Goal: Information Seeking & Learning: Learn about a topic

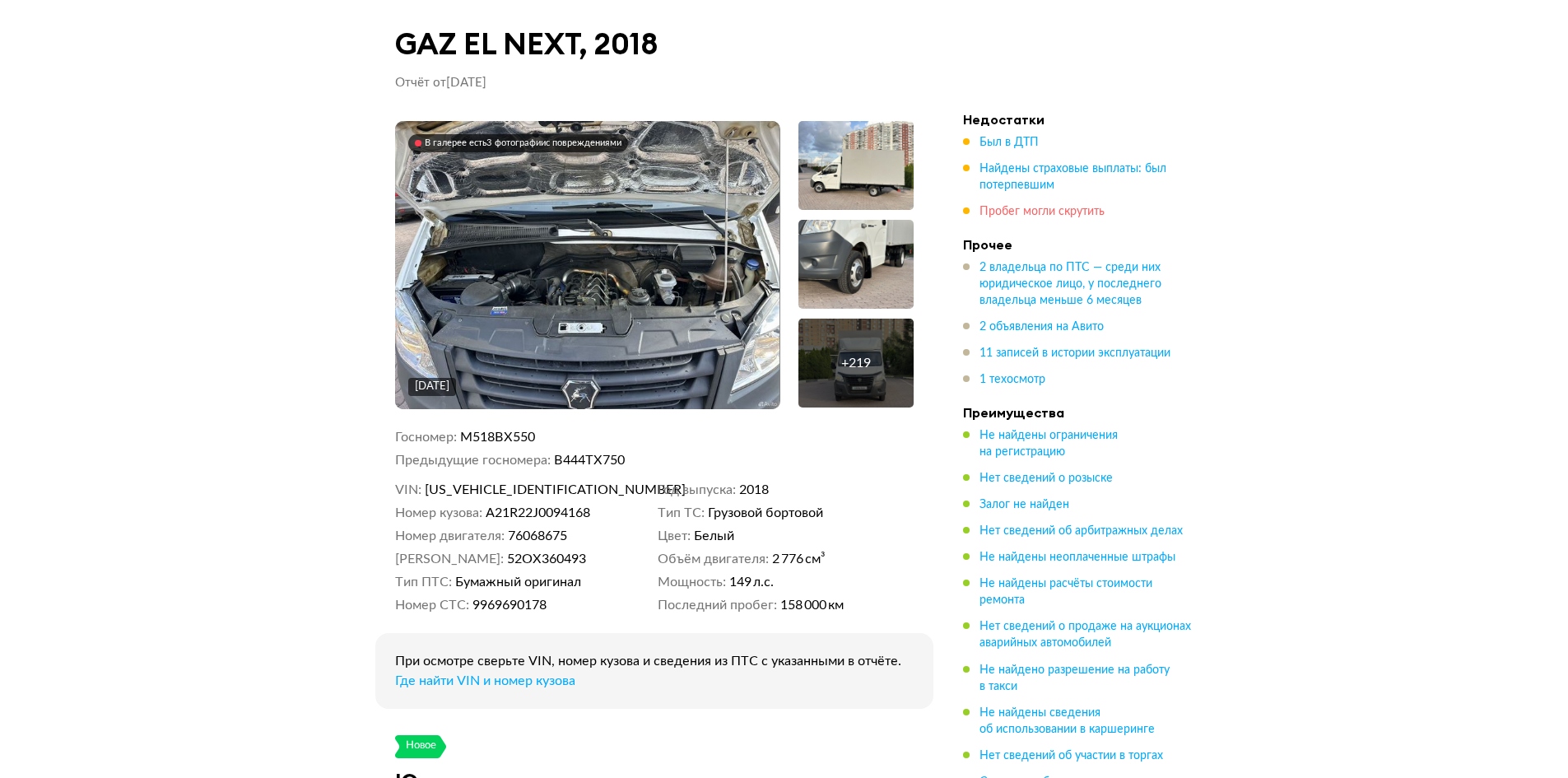
click at [1057, 217] on span "Пробег могли скрутить" at bounding box center [1042, 211] width 125 height 12
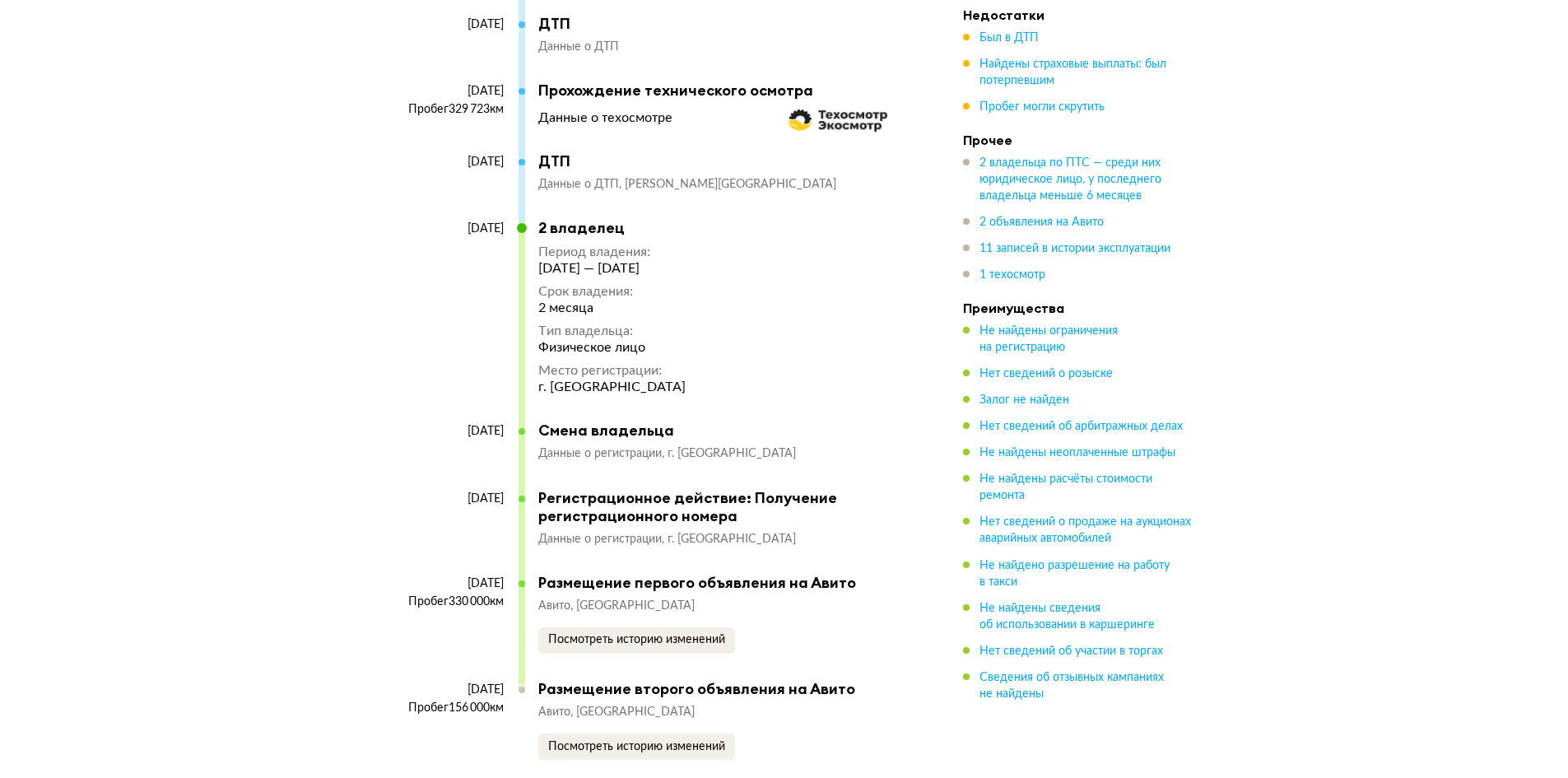
scroll to position [5677, 0]
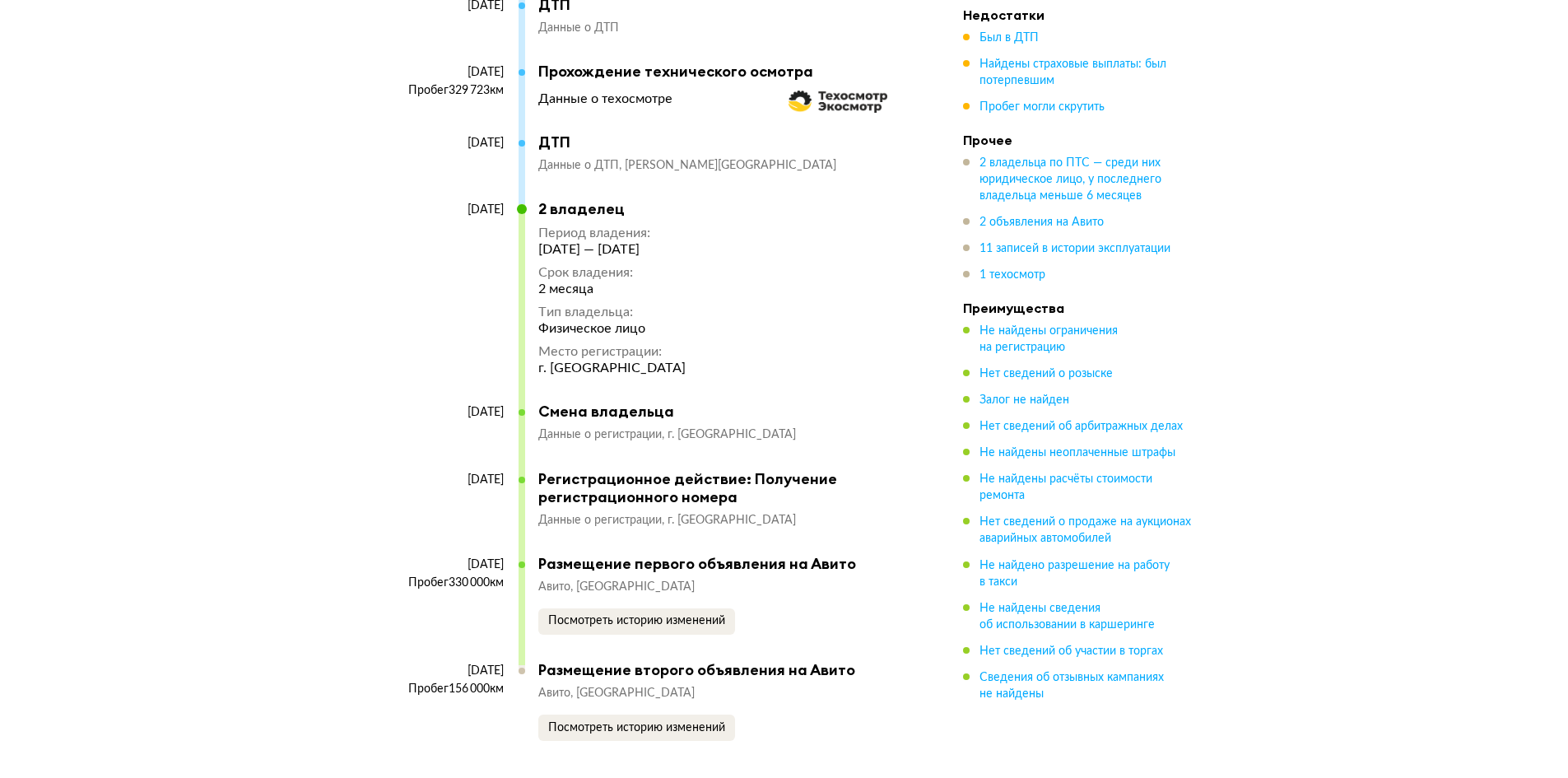
drag, startPoint x: 509, startPoint y: 497, endPoint x: 406, endPoint y: 497, distance: 103.0
click at [406, 557] on div "[DATE] Пробег 330 000 км" at bounding box center [456, 609] width 123 height 104
click at [500, 557] on div "[DATE]" at bounding box center [449, 564] width 109 height 14
drag, startPoint x: 503, startPoint y: 497, endPoint x: 383, endPoint y: 485, distance: 120.6
click at [383, 485] on article "11 записей в истории эксплуатации В истории эксплуатации найдено 11 событий и 2…" at bounding box center [654, 71] width 558 height 1341
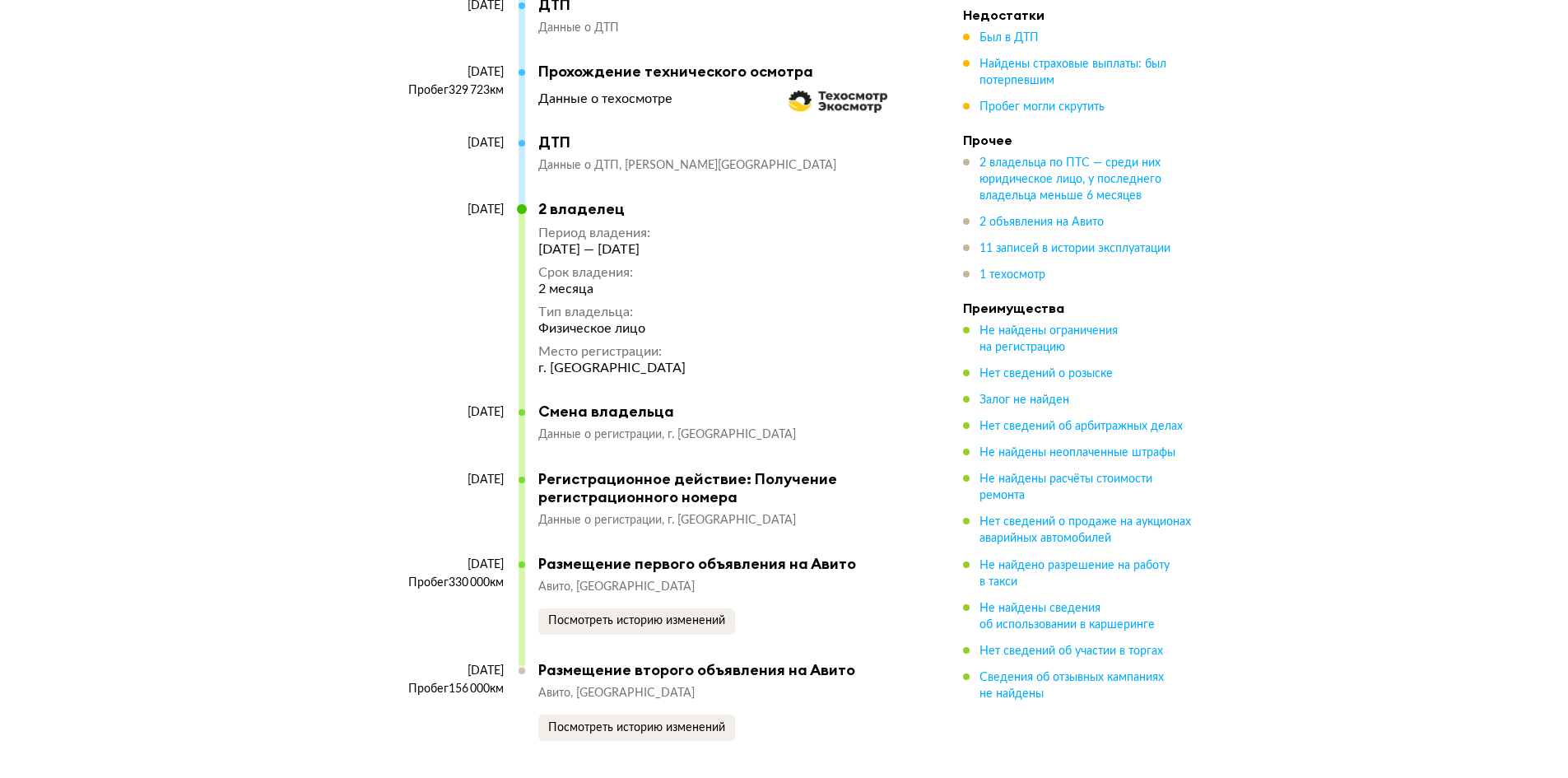
click at [493, 576] on div "Пробег 330 000 км" at bounding box center [449, 583] width 109 height 14
drag, startPoint x: 503, startPoint y: 606, endPoint x: 413, endPoint y: 592, distance: 91.1
click at [413, 592] on div "[DATE] 1 владелец Период владения : [DATE] — [DATE] Срок владения : 5 лет 11 ме…" at bounding box center [654, 114] width 519 height 1256
drag, startPoint x: 497, startPoint y: 595, endPoint x: 527, endPoint y: 600, distance: 30.4
click at [498, 664] on div "[DATE]" at bounding box center [449, 671] width 109 height 14
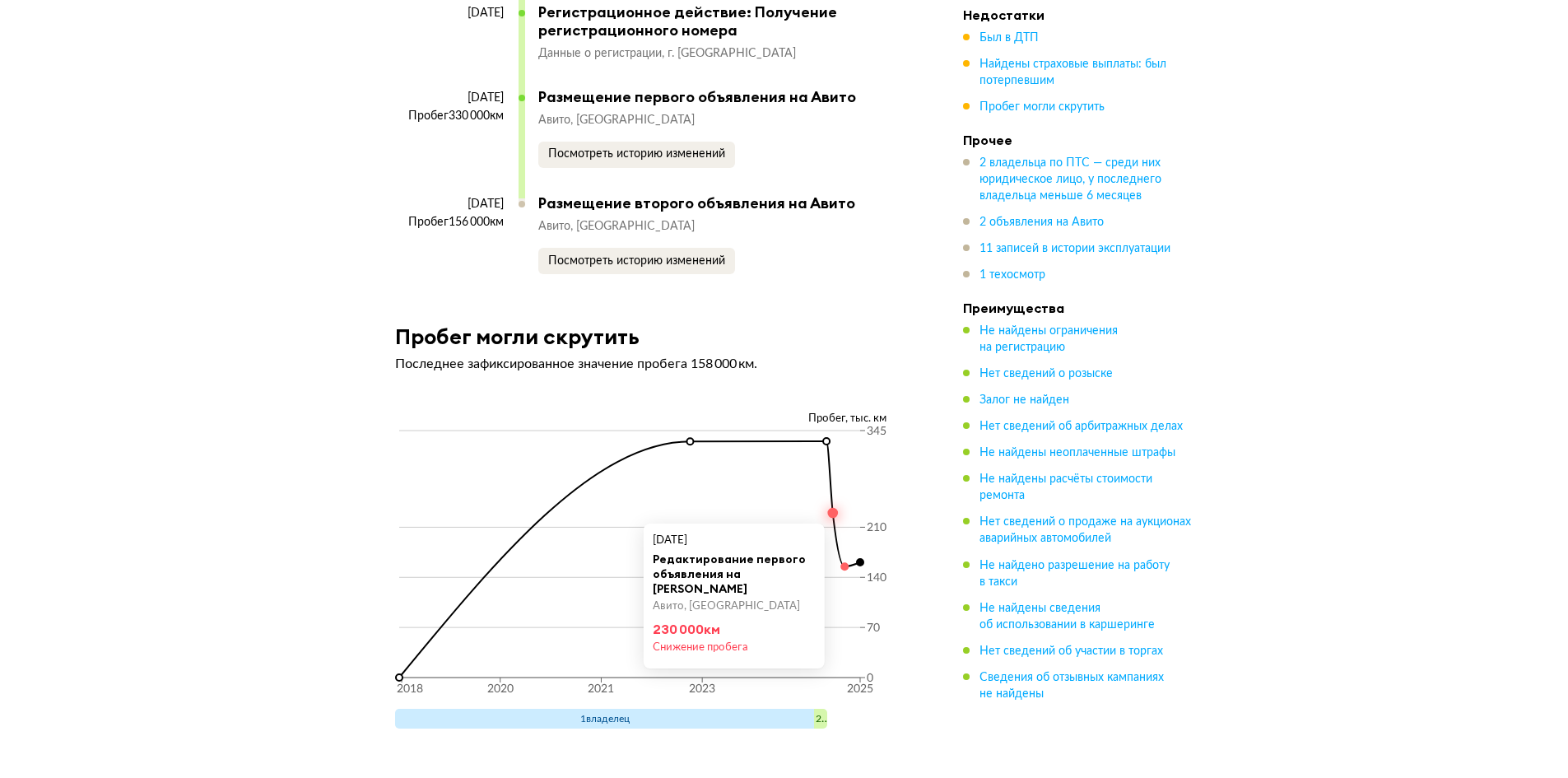
scroll to position [6171, 0]
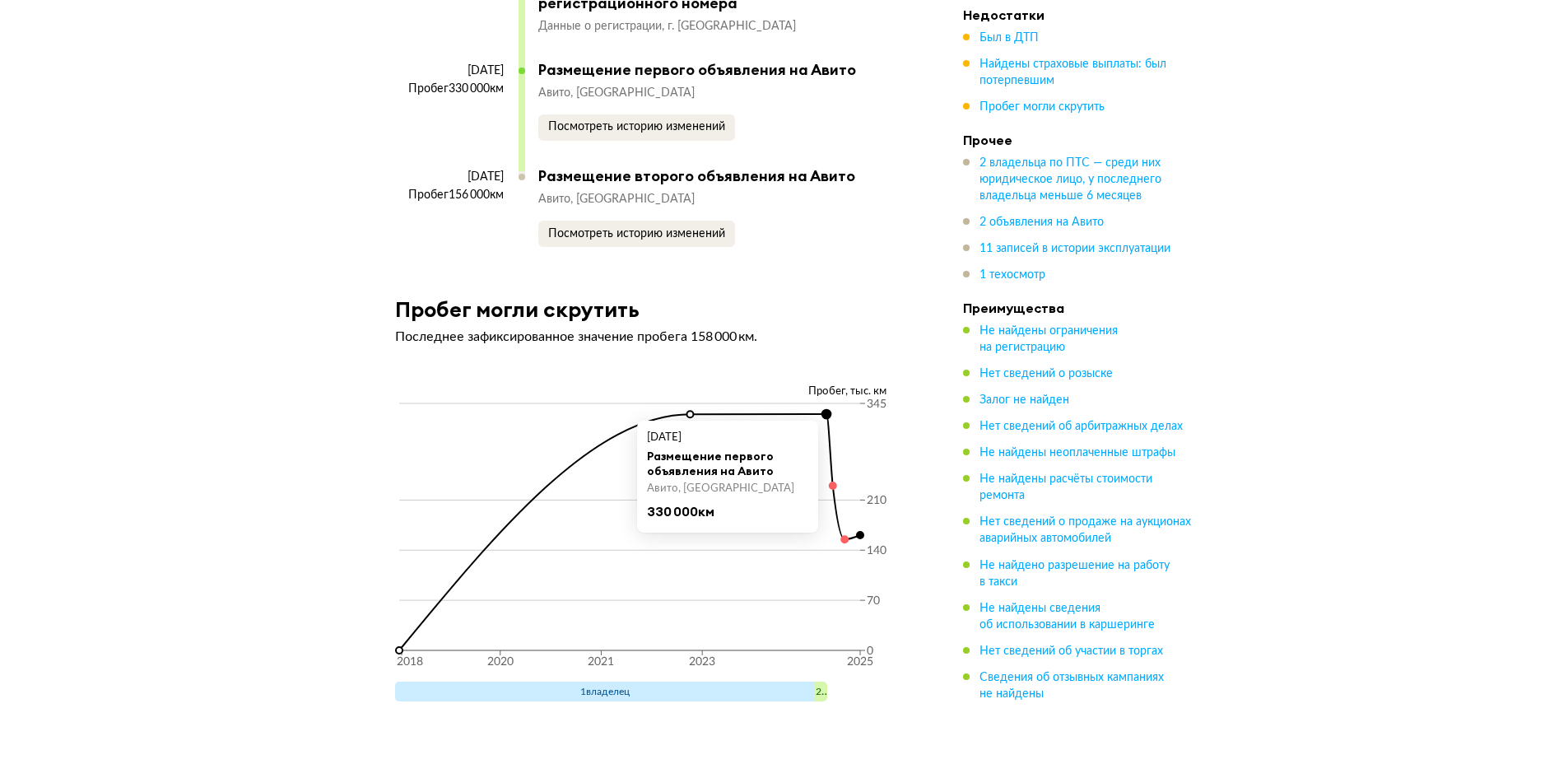
click at [825, 410] on circle at bounding box center [826, 414] width 9 height 9
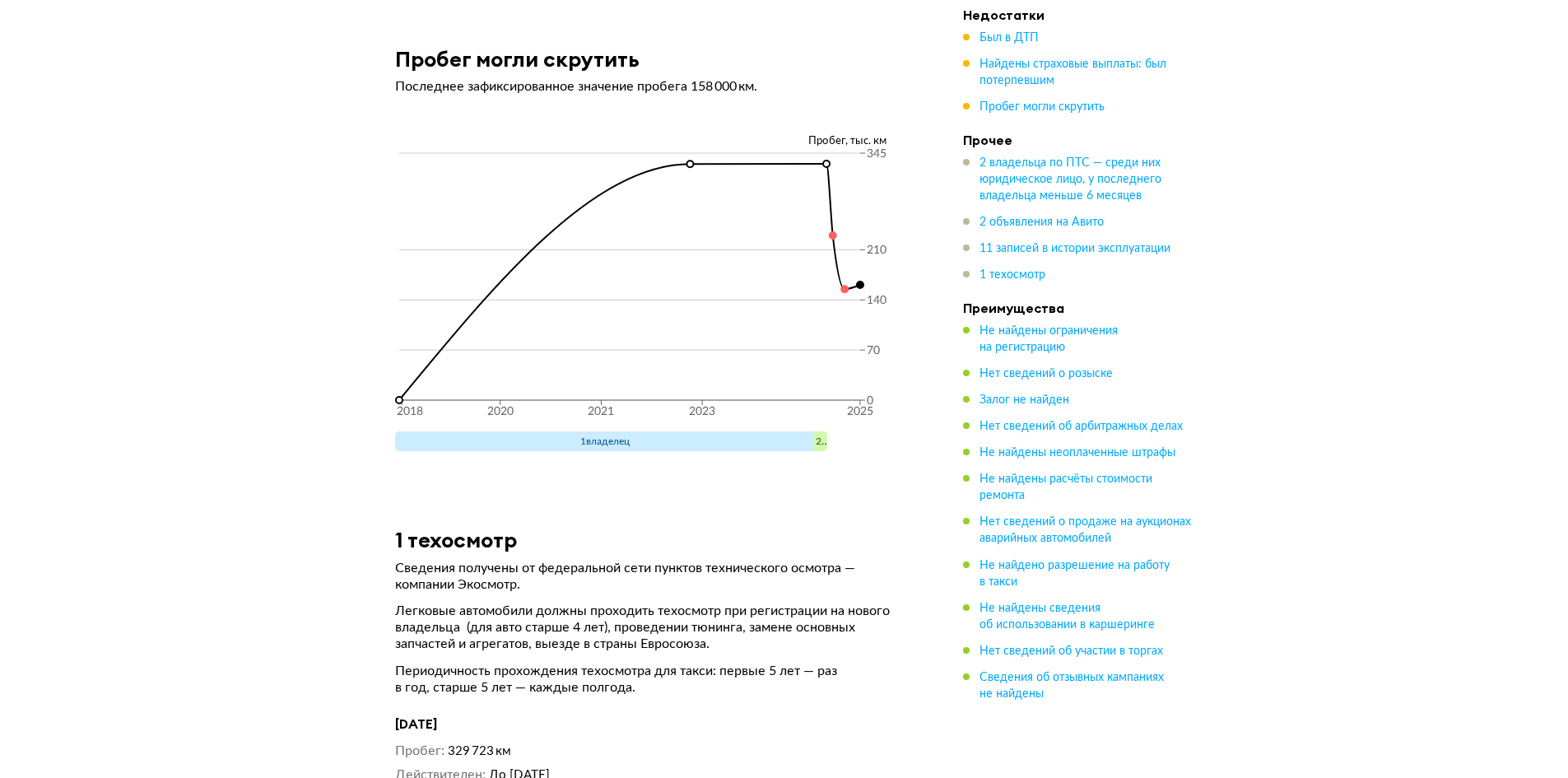
scroll to position [6561, 0]
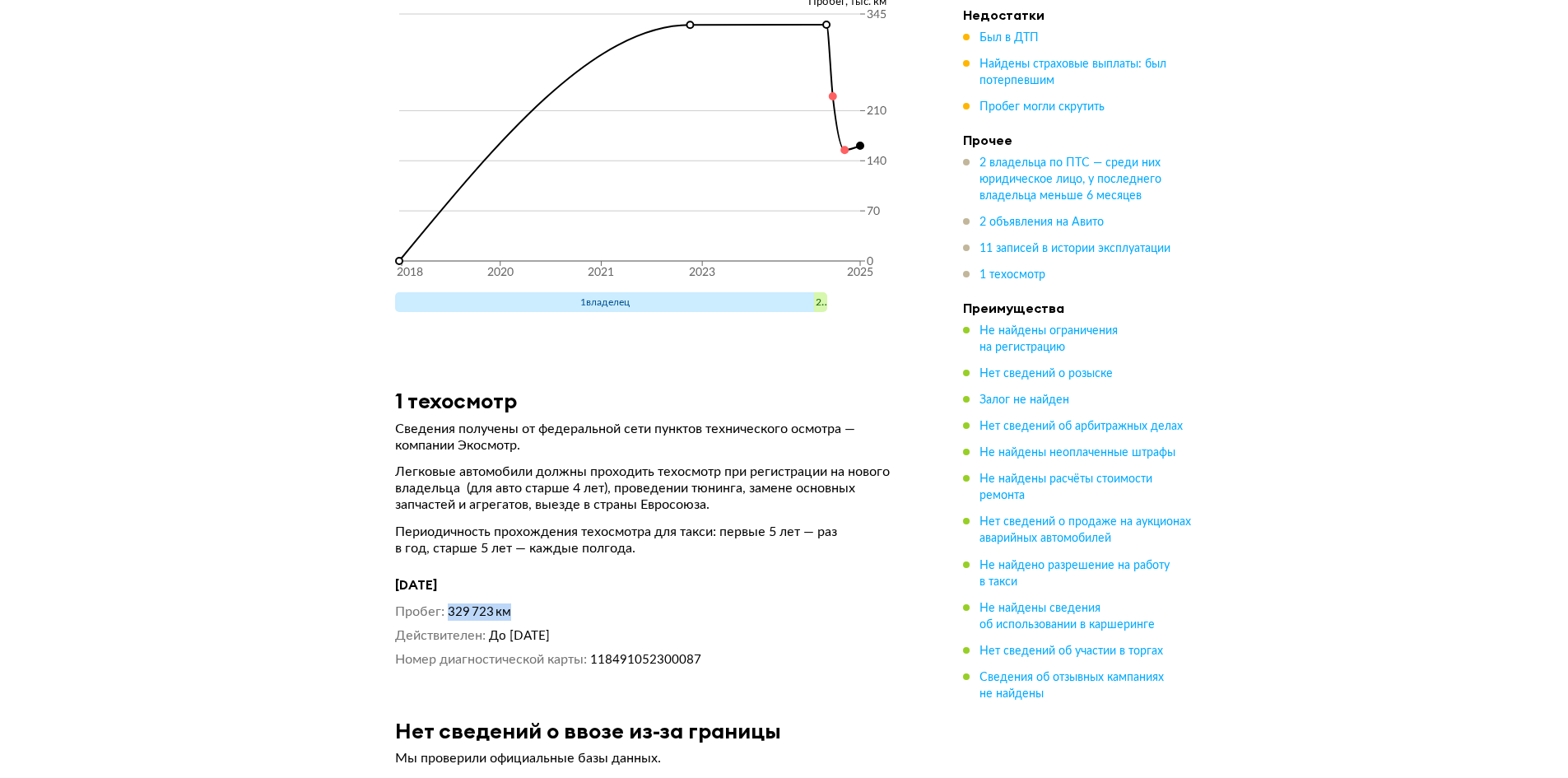
drag, startPoint x: 448, startPoint y: 544, endPoint x: 572, endPoint y: 545, distance: 124.0
click at [557, 604] on dd "329 723 км" at bounding box center [681, 612] width 466 height 17
click at [601, 604] on dd "329 723 км" at bounding box center [681, 612] width 466 height 17
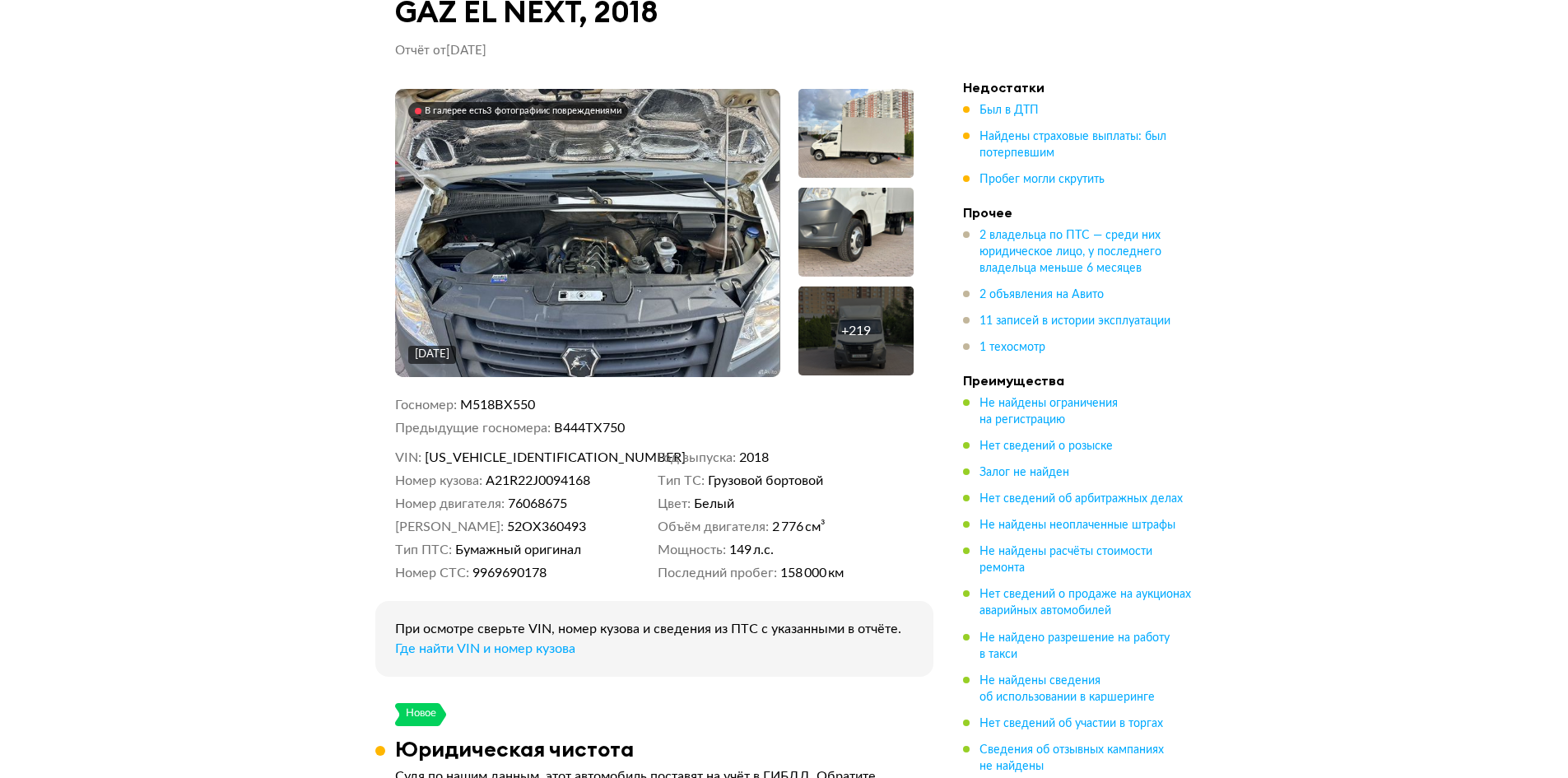
scroll to position [0, 0]
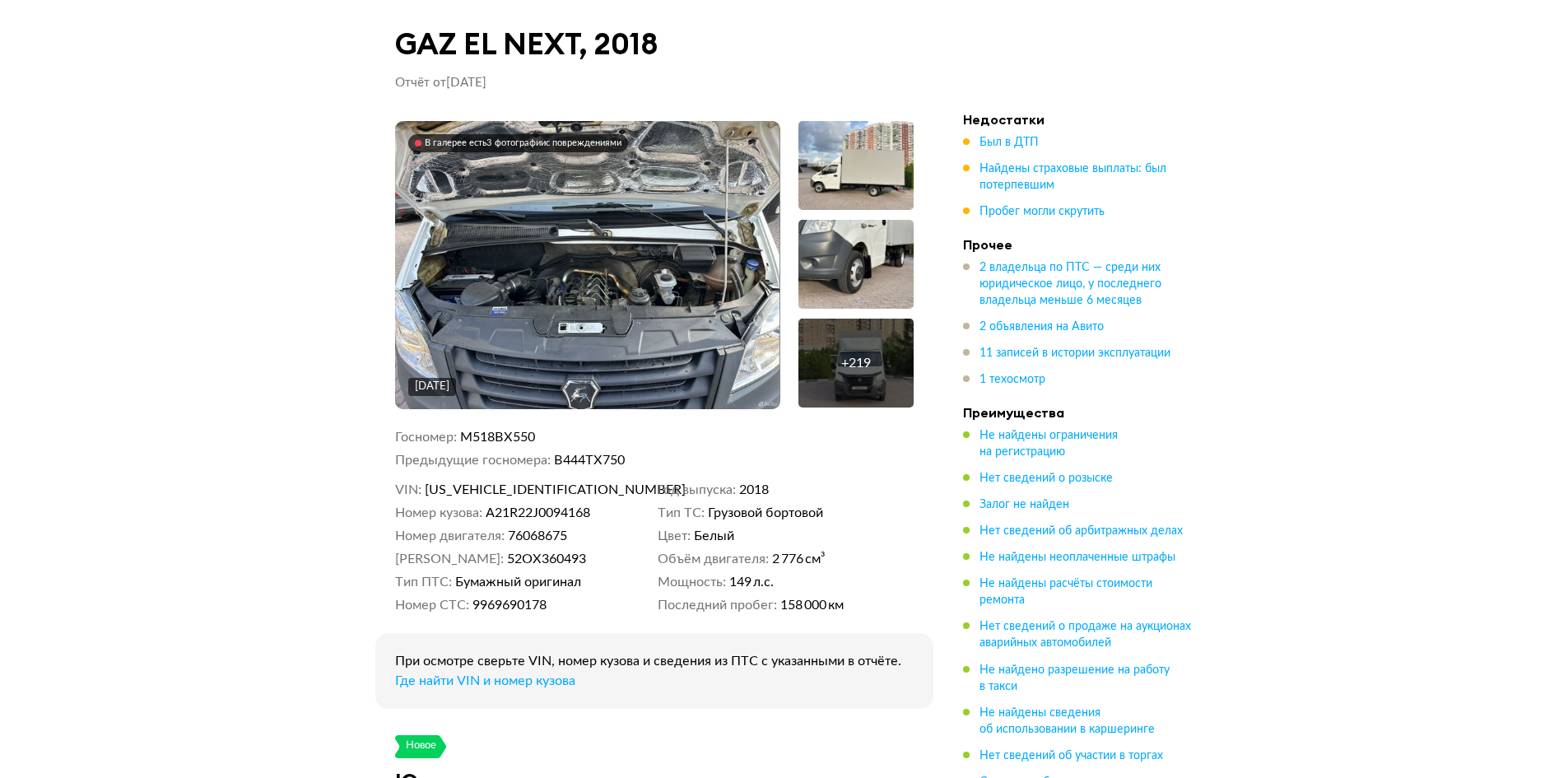
click at [599, 335] on img at bounding box center [587, 265] width 385 height 288
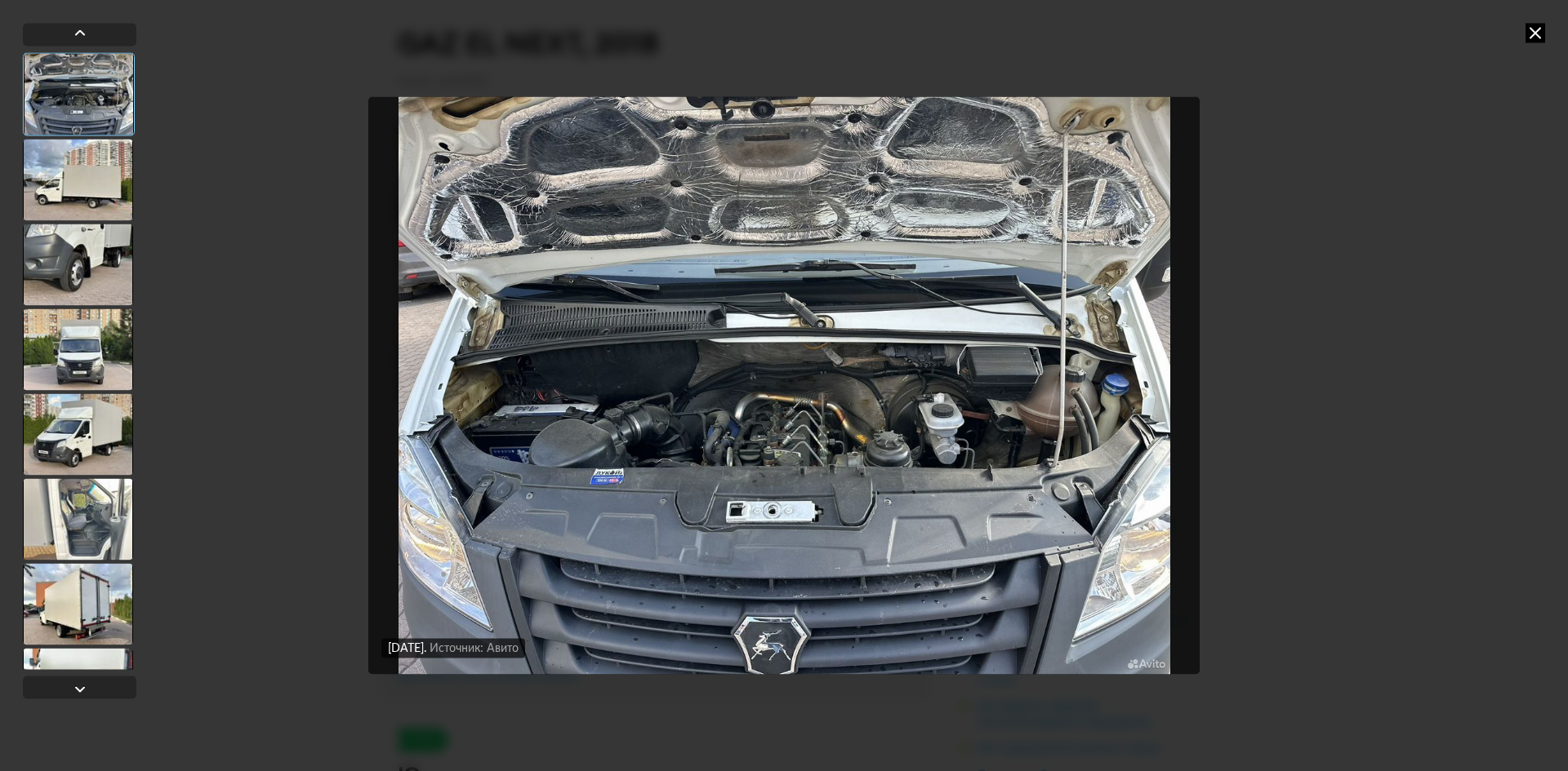
click at [94, 164] on div at bounding box center [77, 179] width 110 height 82
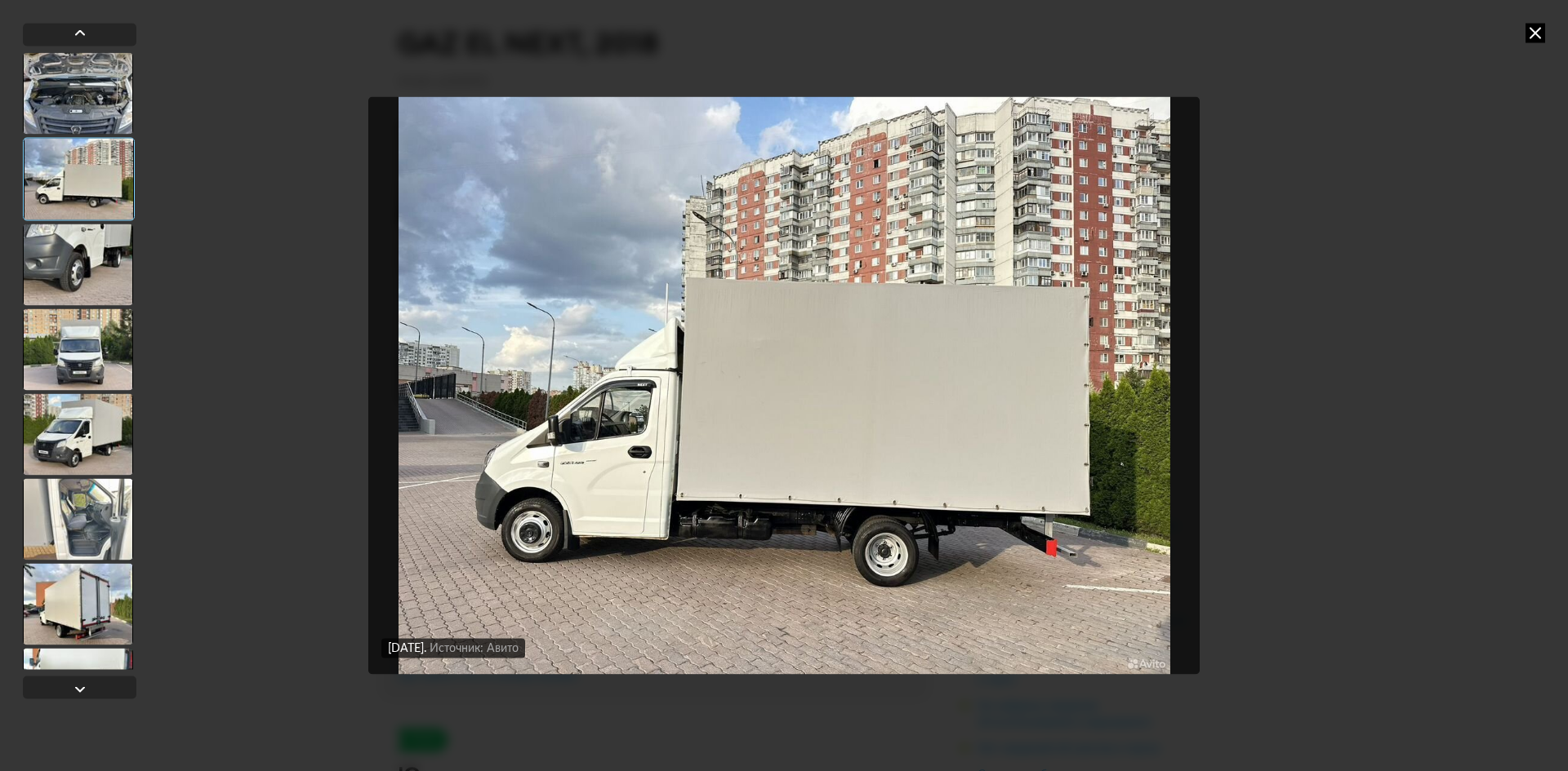
click at [83, 286] on div at bounding box center [77, 264] width 110 height 82
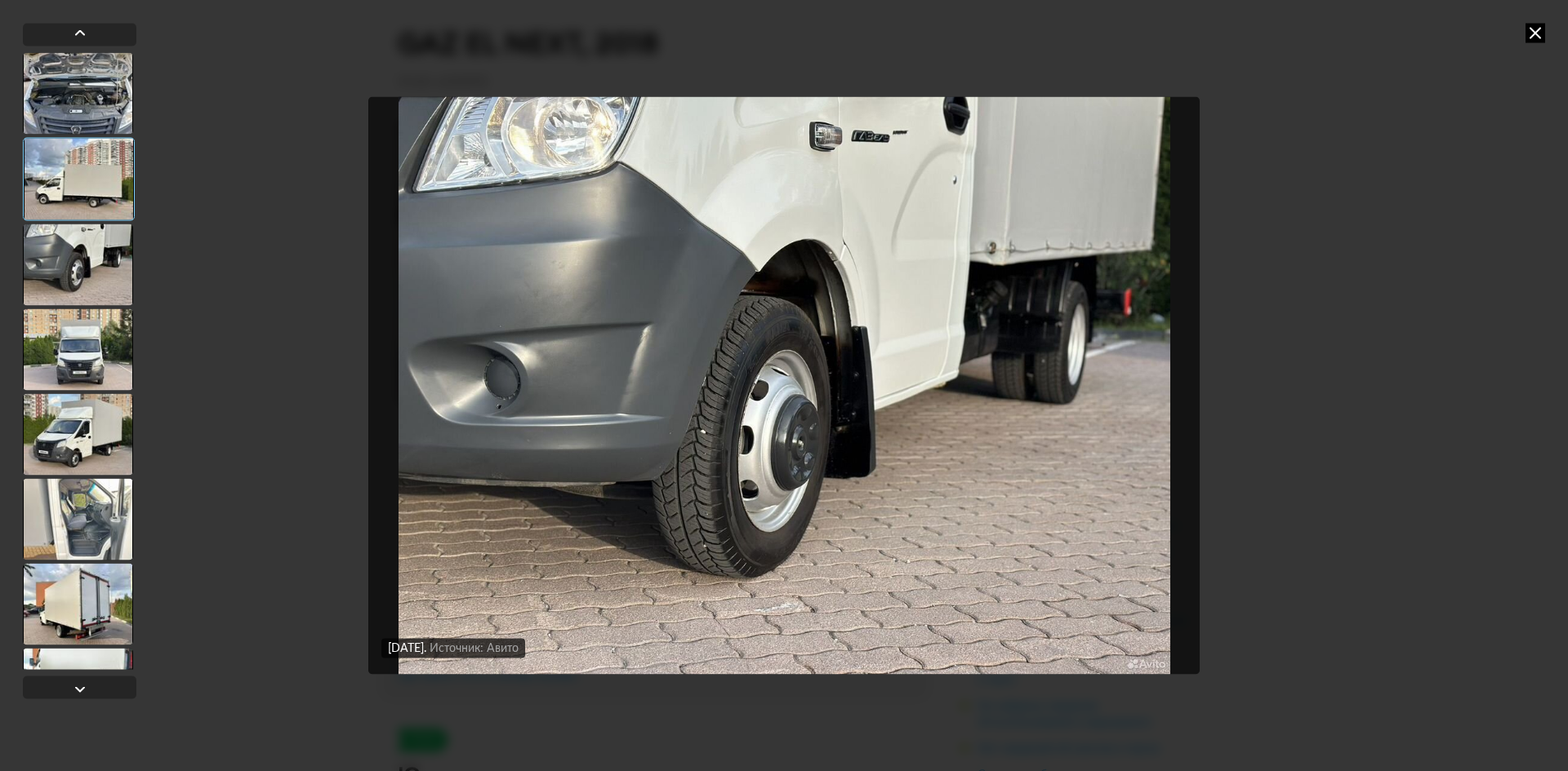
click at [70, 391] on div at bounding box center [79, 360] width 114 height 617
click at [77, 516] on div at bounding box center [77, 518] width 110 height 82
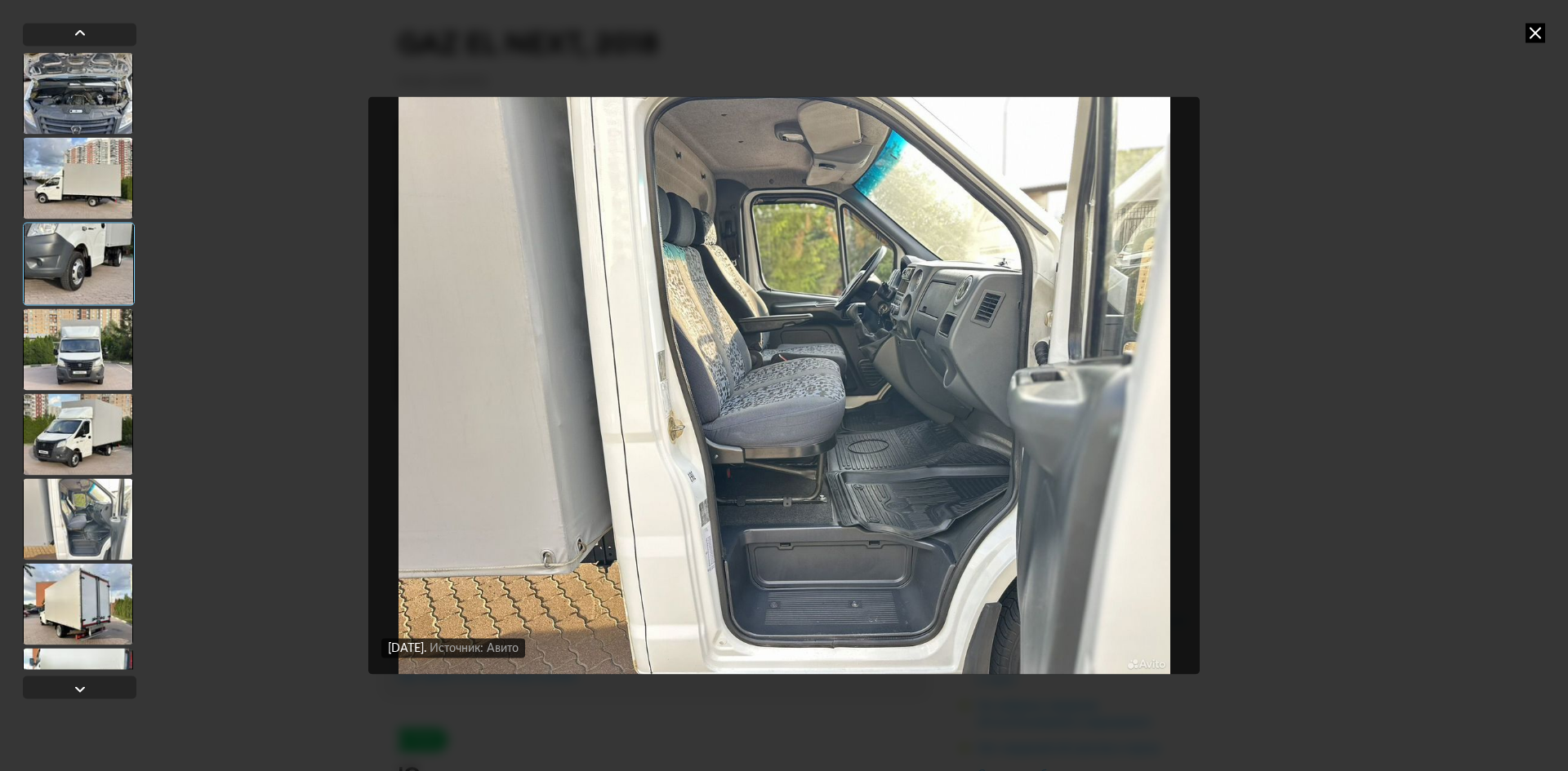
click at [1312, 306] on div "[DATE] Источник: Авито [DATE] Источник: Авито [DATE] Источник: Авито [DATE] Ист…" at bounding box center [784, 386] width 1568 height 771
click at [1535, 29] on icon at bounding box center [1534, 32] width 19 height 19
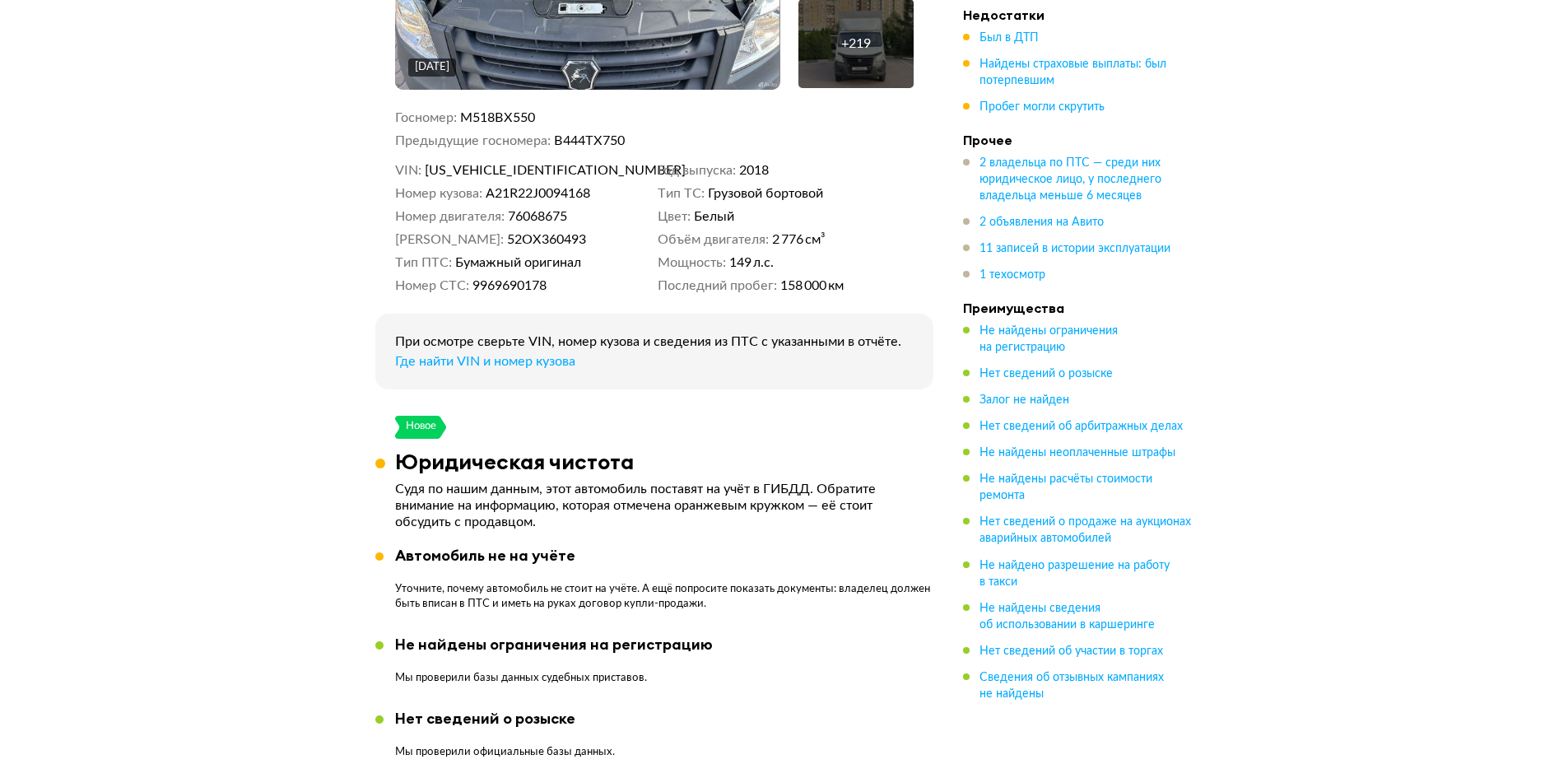
scroll to position [330, 0]
